Goal: Transaction & Acquisition: Purchase product/service

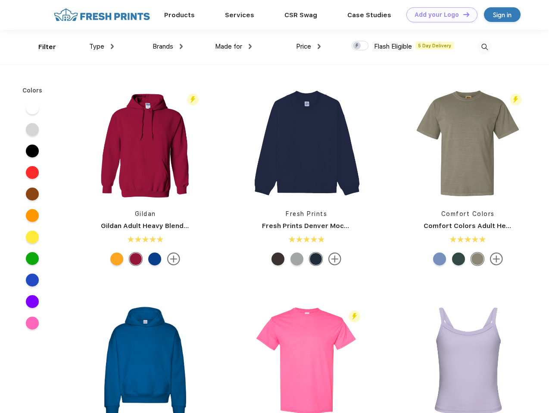
click at [438, 15] on link "Add your Logo Design Tool" at bounding box center [441, 14] width 71 height 15
click at [0, 0] on div "Design Tool" at bounding box center [0, 0] width 0 height 0
click at [462, 14] on link "Add your Logo Design Tool" at bounding box center [441, 14] width 71 height 15
click at [41, 47] on div "Filter" at bounding box center [47, 47] width 18 height 10
click at [102, 47] on span "Type" at bounding box center [96, 47] width 15 height 8
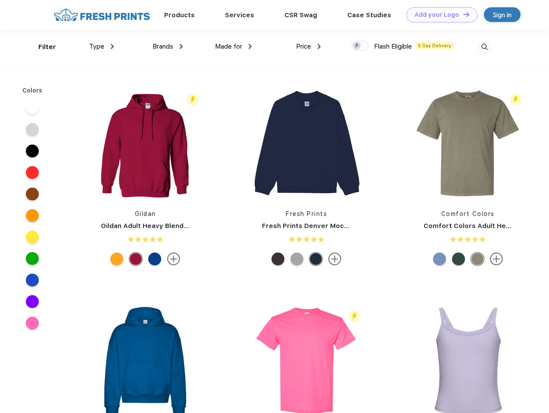
click at [167, 47] on span "Brands" at bounding box center [162, 47] width 21 height 8
click at [233, 47] on span "Made for" at bounding box center [228, 47] width 27 height 8
click at [308, 47] on span "Price" at bounding box center [303, 47] width 15 height 8
click at [360, 46] on div at bounding box center [359, 45] width 17 height 9
click at [357, 46] on input "checkbox" at bounding box center [354, 43] width 6 height 6
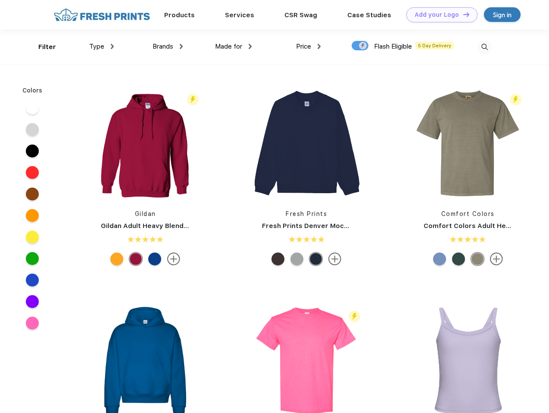
click at [484, 47] on img at bounding box center [484, 47] width 14 height 14
